Goal: Transaction & Acquisition: Book appointment/travel/reservation

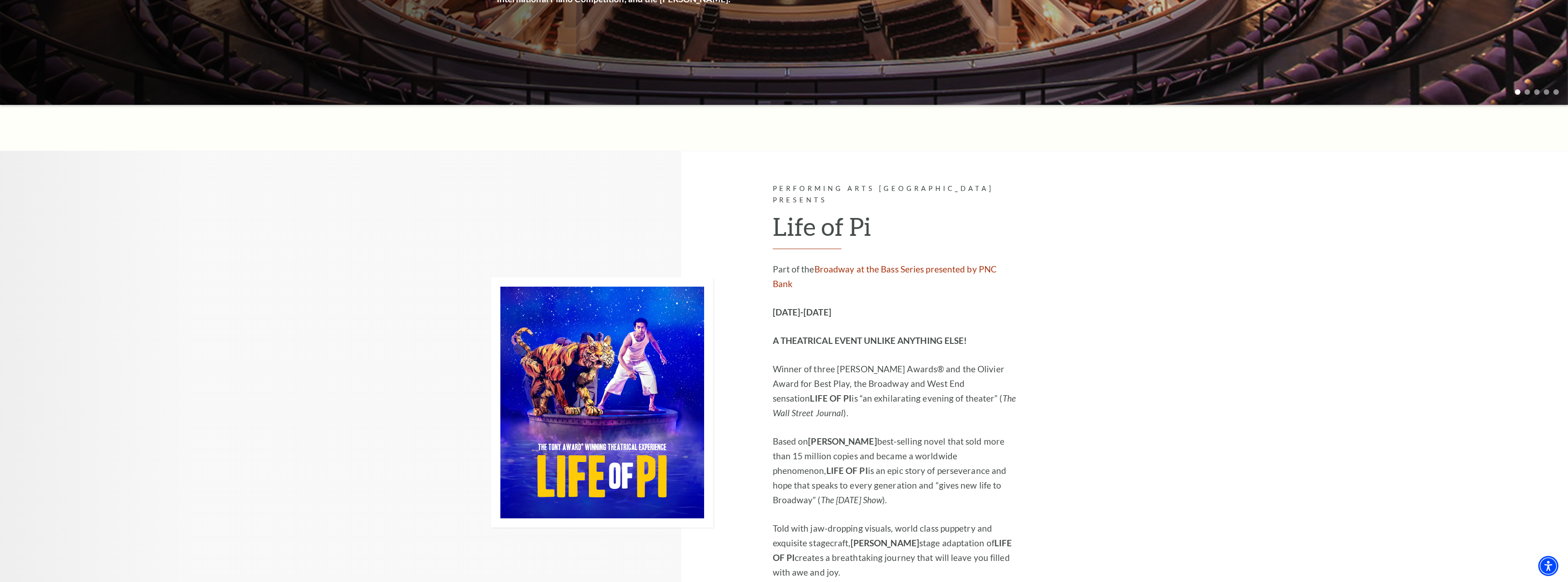
scroll to position [320, 0]
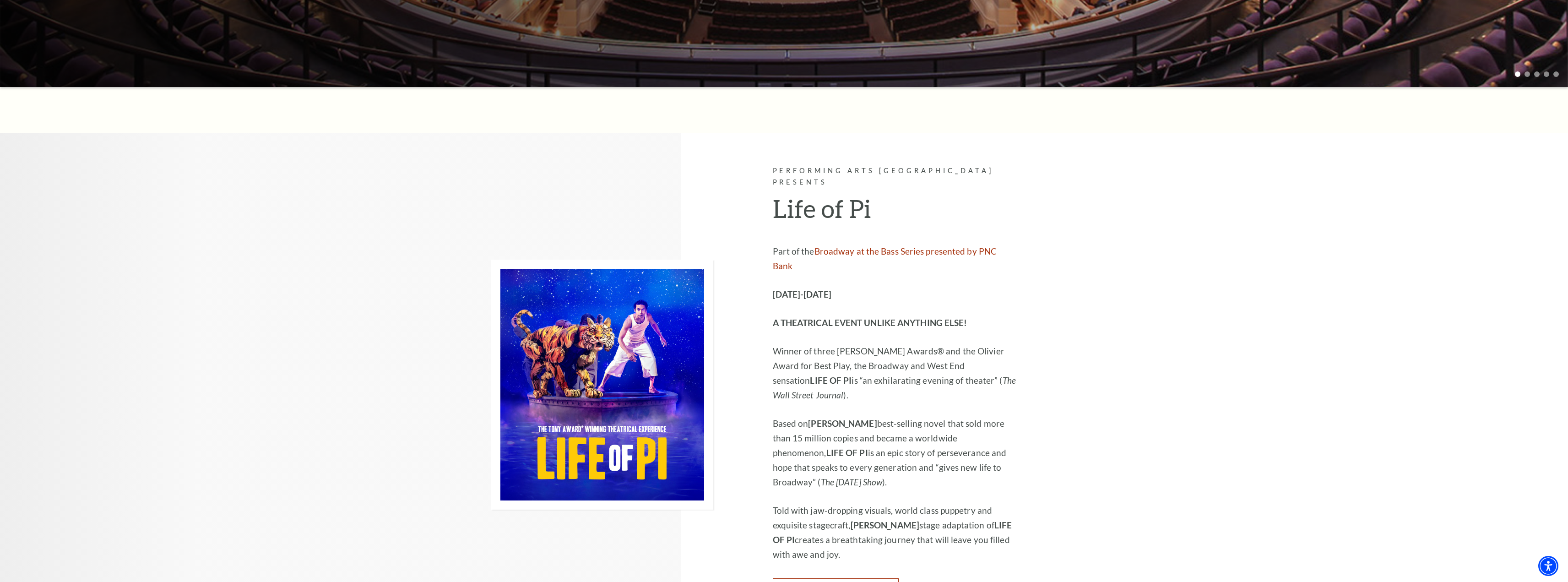
click at [836, 578] on link "Learn More" at bounding box center [836, 591] width 126 height 26
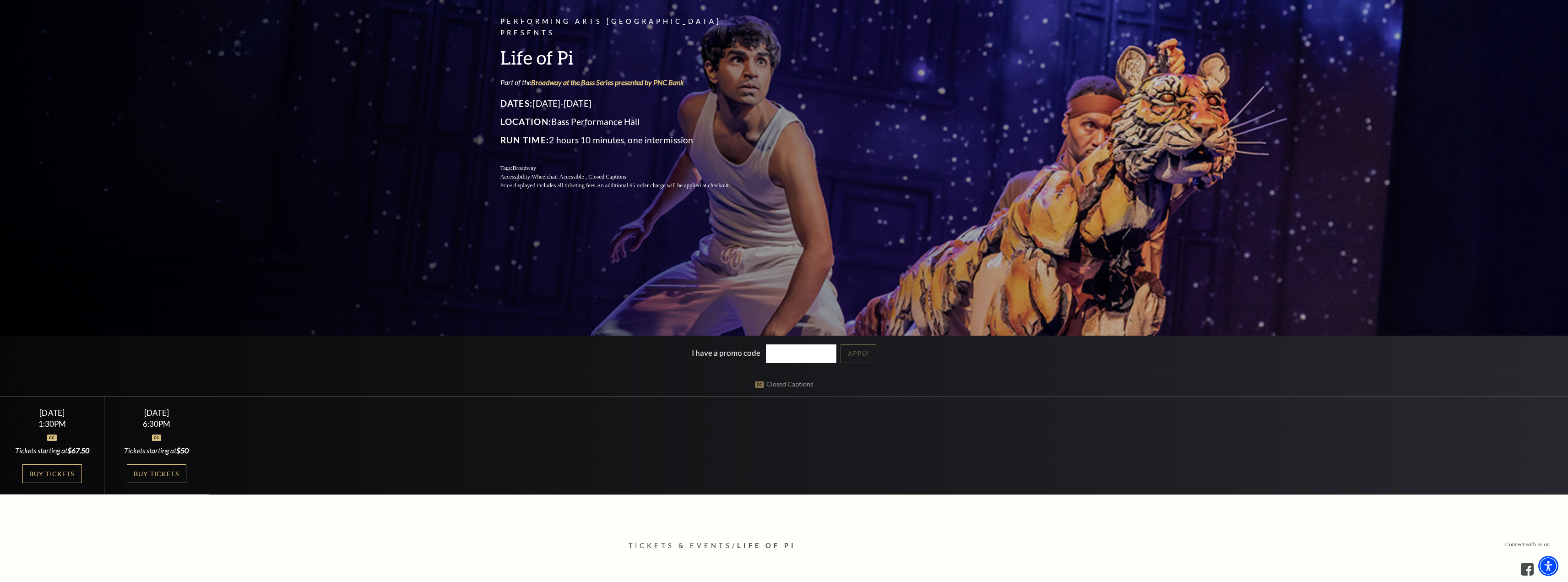
scroll to position [138, 0]
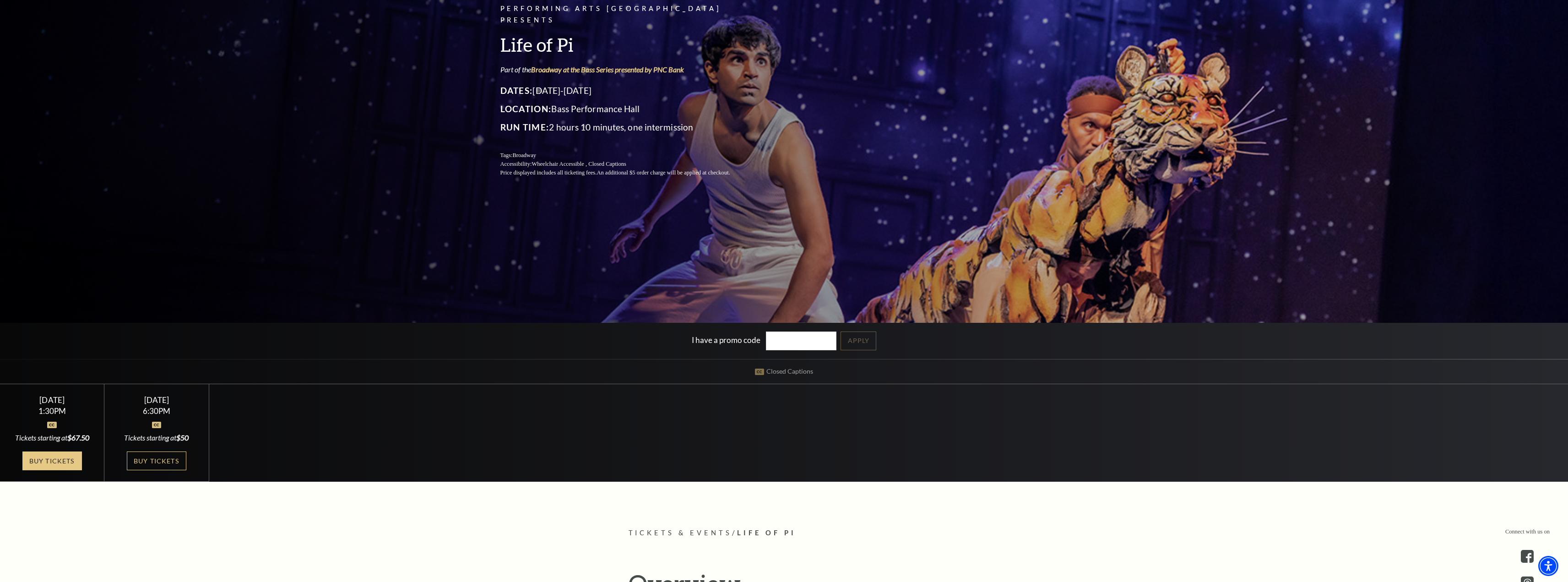
click at [50, 459] on link "Buy Tickets" at bounding box center [52, 460] width 59 height 19
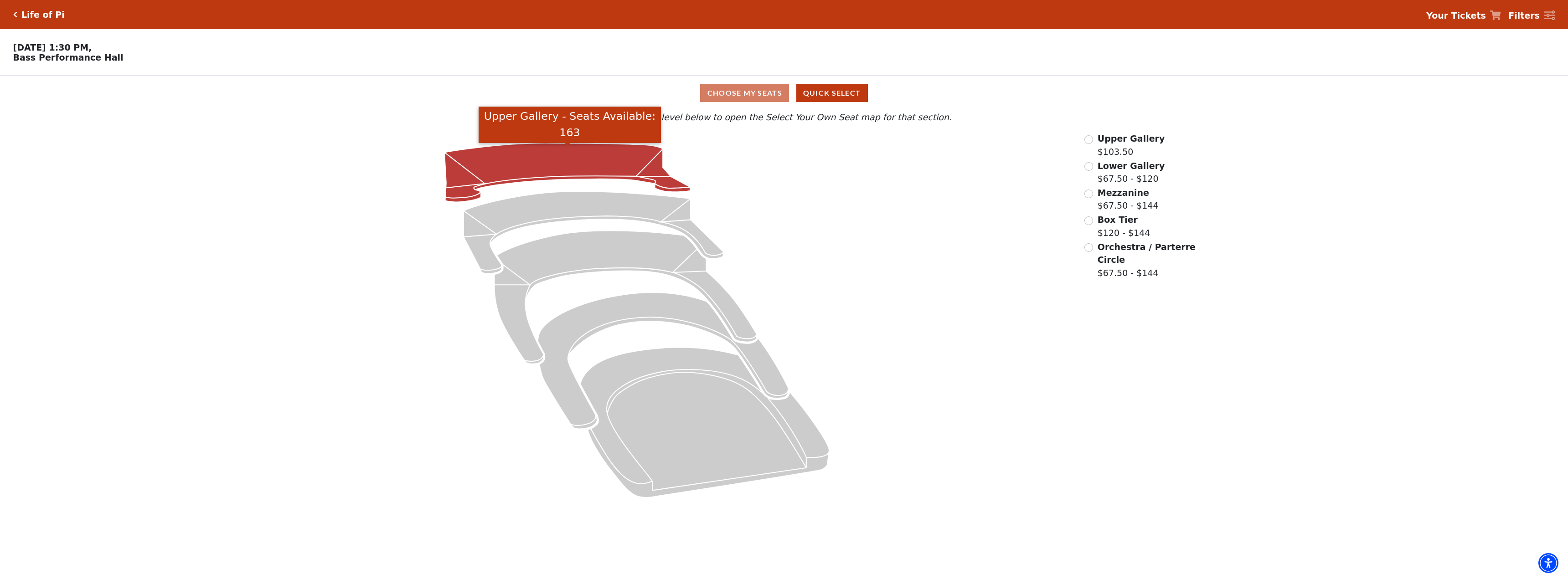
click at [621, 164] on icon "Upper Gallery - Seats Available: 163" at bounding box center [567, 172] width 246 height 59
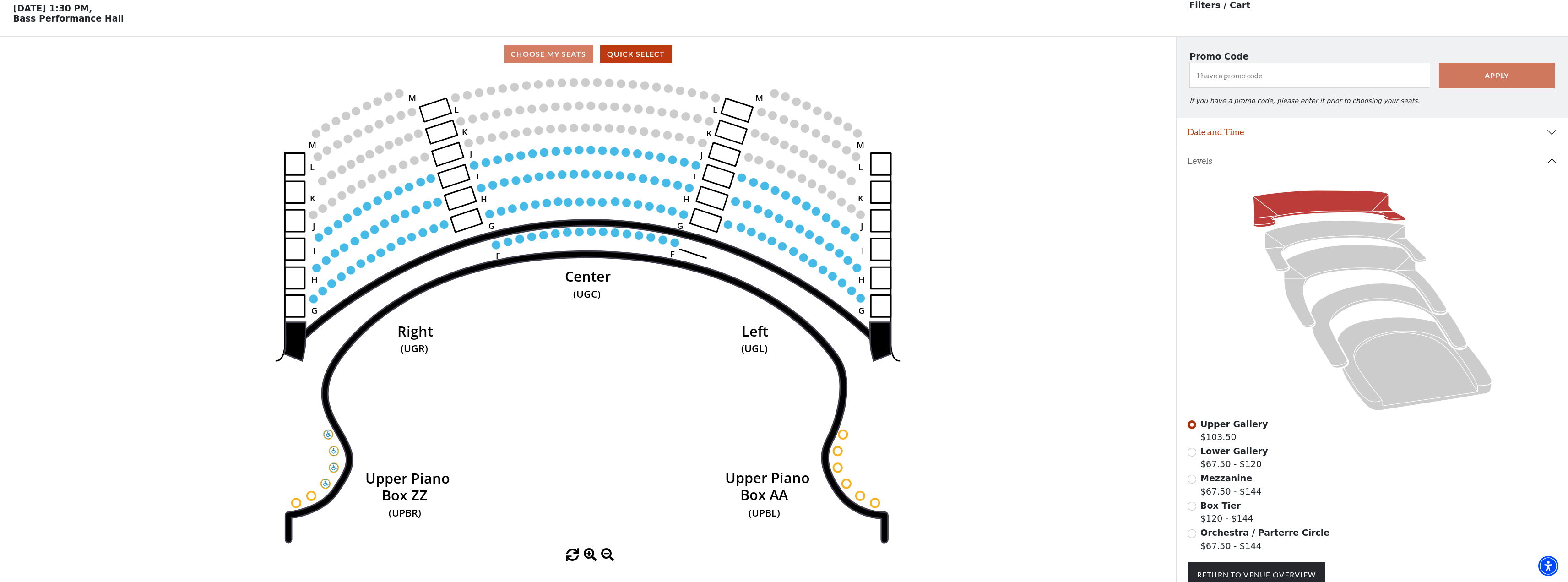
scroll to position [43, 0]
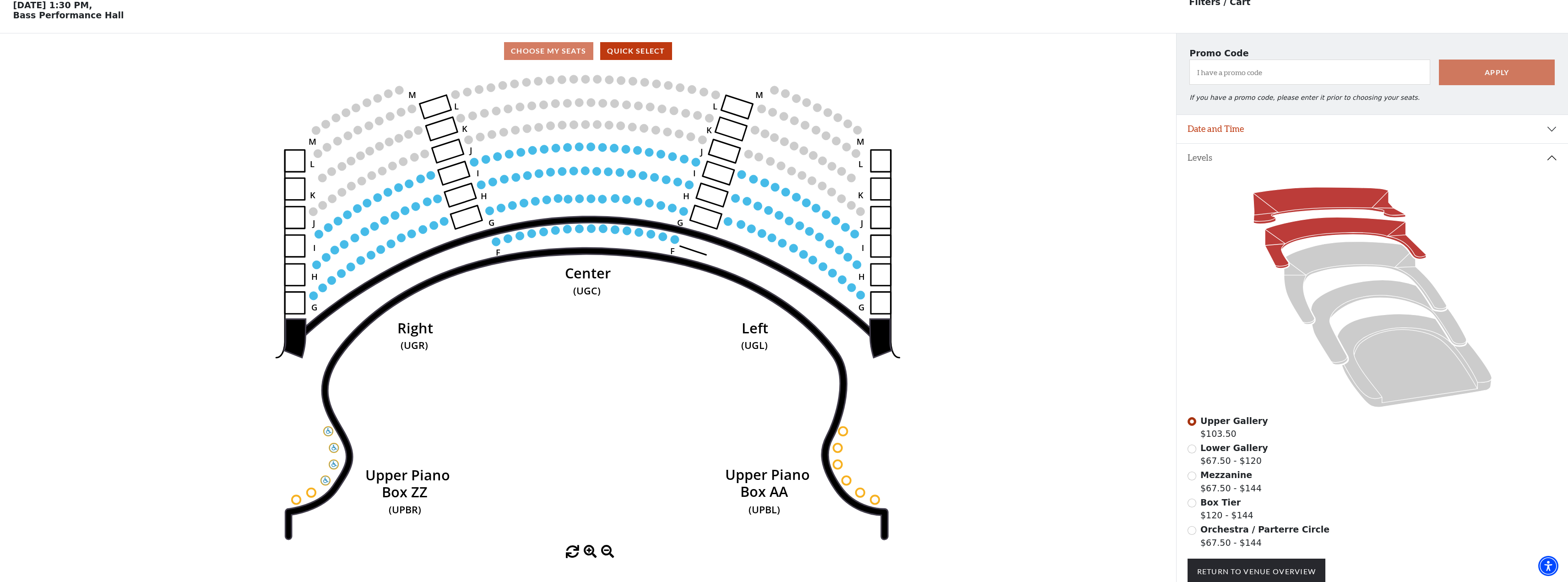
click at [1323, 235] on icon at bounding box center [1345, 243] width 161 height 51
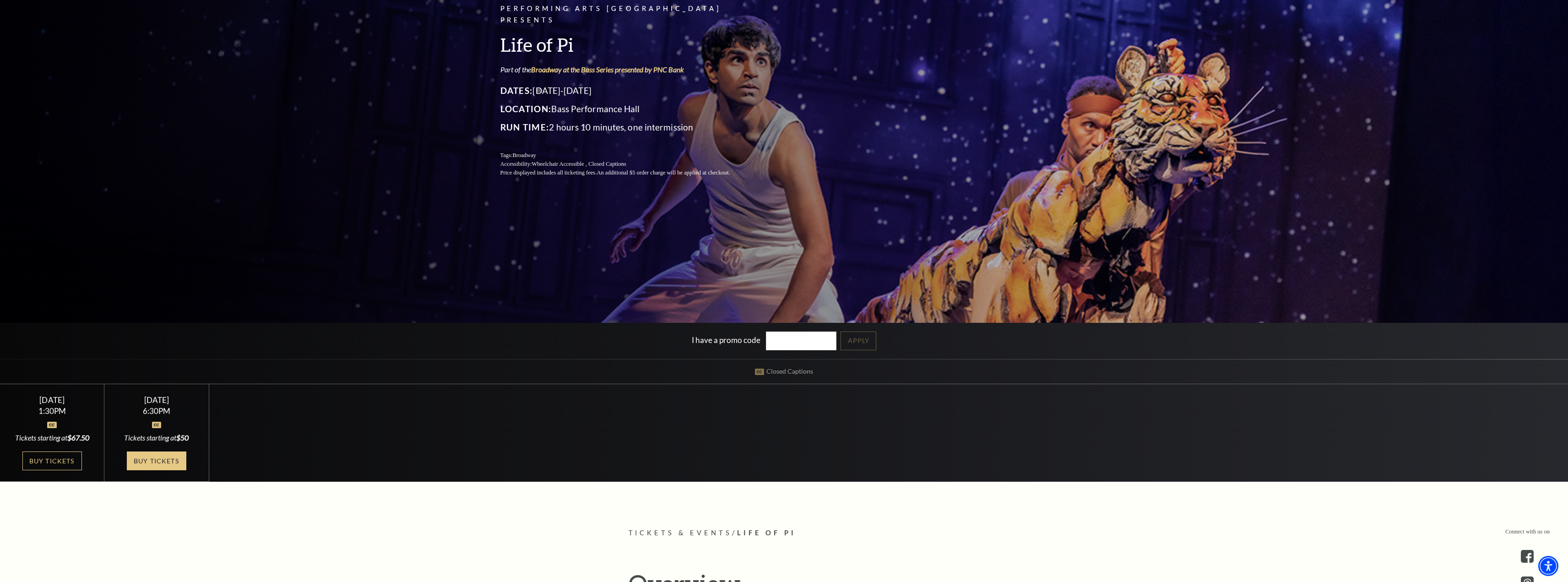
click at [145, 461] on link "Buy Tickets" at bounding box center [156, 460] width 59 height 19
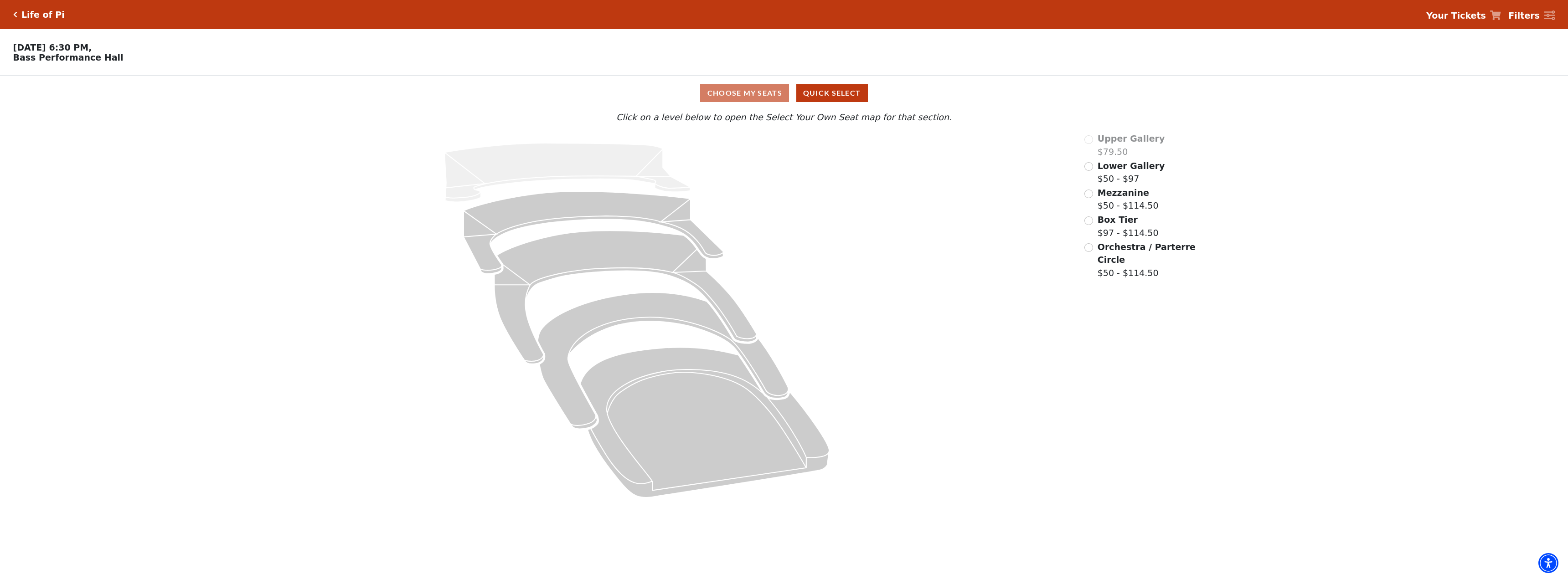
click at [511, 243] on icon at bounding box center [637, 320] width 869 height 376
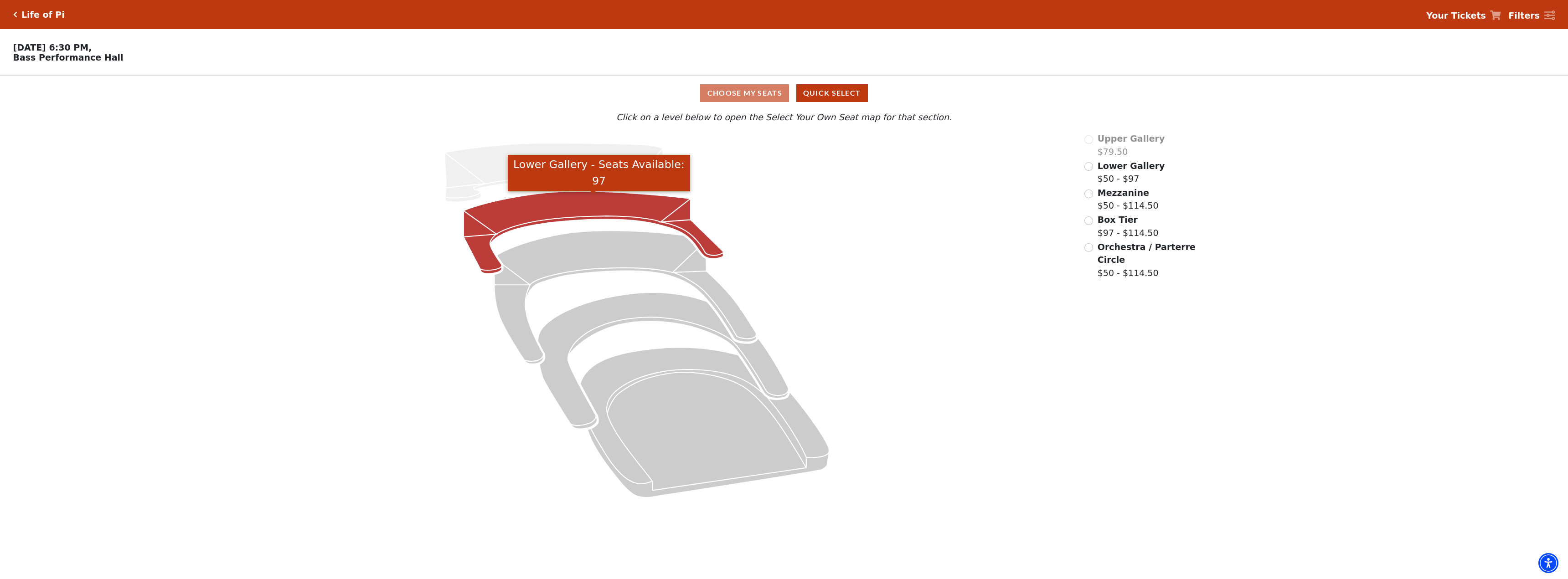
click at [525, 223] on icon "Lower Gallery - Seats Available: 97" at bounding box center [593, 233] width 260 height 83
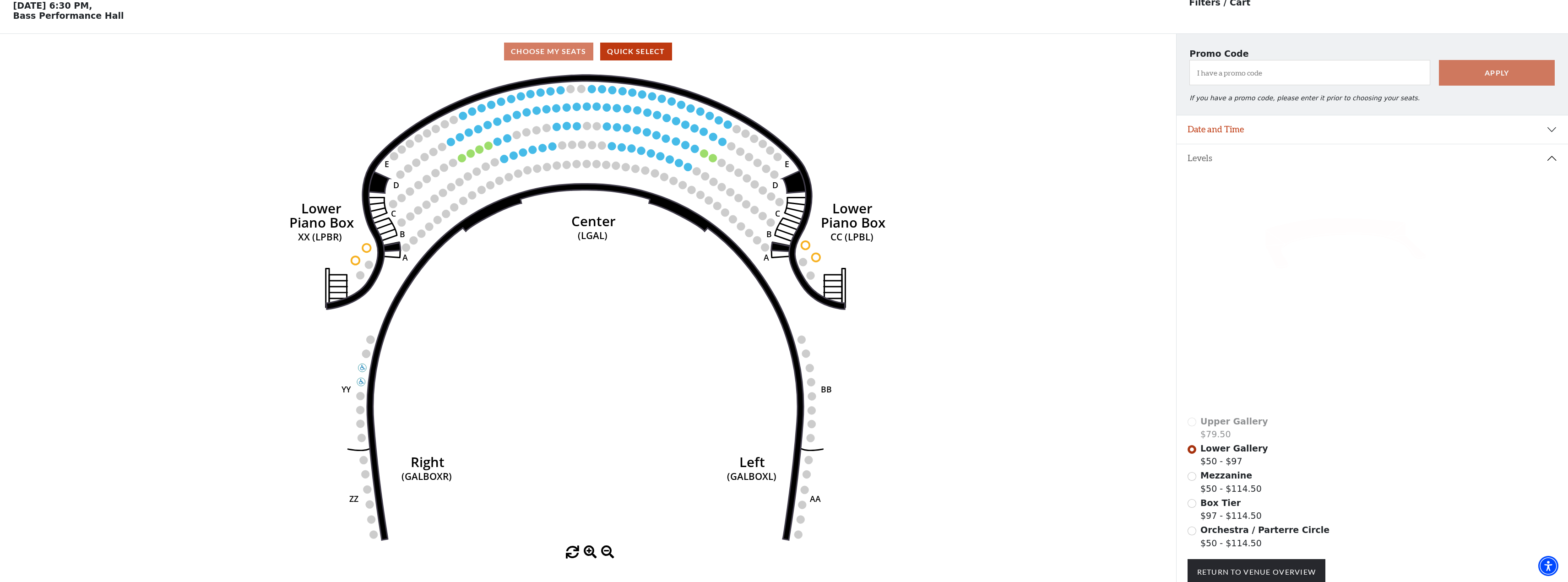
scroll to position [43, 0]
